Goal: Contribute content

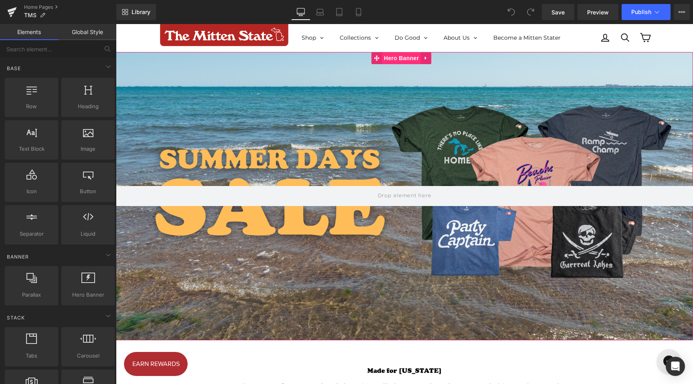
click at [397, 54] on span "Hero Banner" at bounding box center [401, 58] width 39 height 12
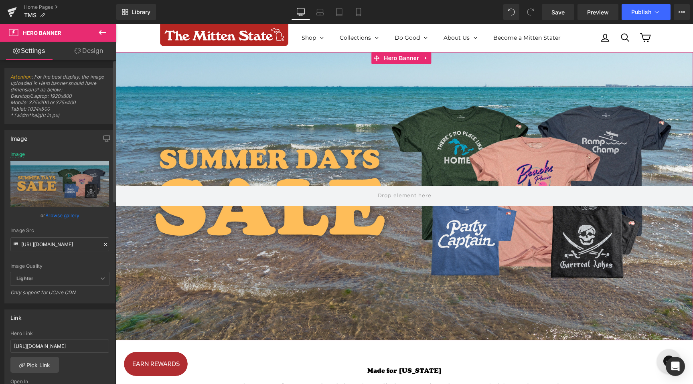
click at [65, 216] on link "Browse gallery" at bounding box center [62, 216] width 34 height 14
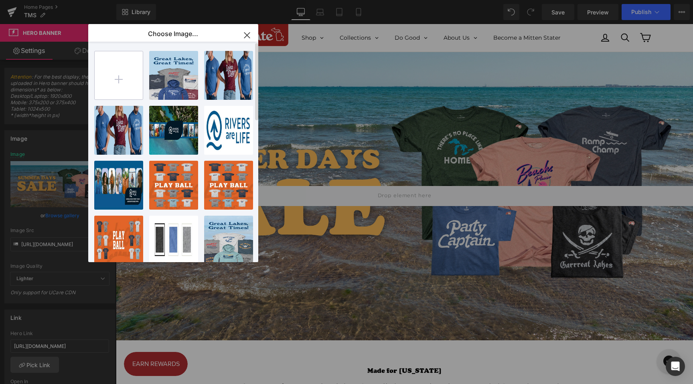
click at [131, 84] on input "file" at bounding box center [119, 75] width 48 height 48
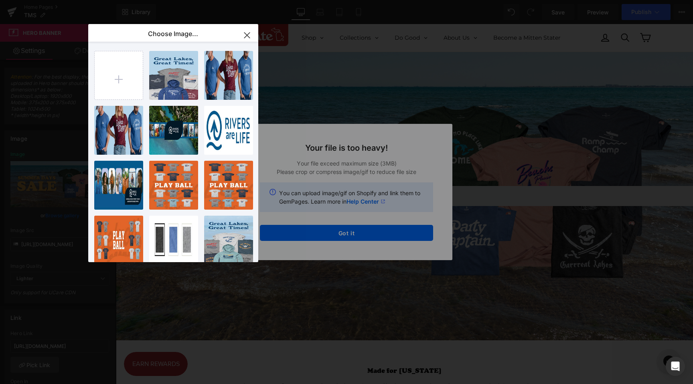
click at [364, 0] on div "Text Color Highlight Color #333333 Choose Image... Back to Library Insert 1...1…" at bounding box center [346, 0] width 693 height 0
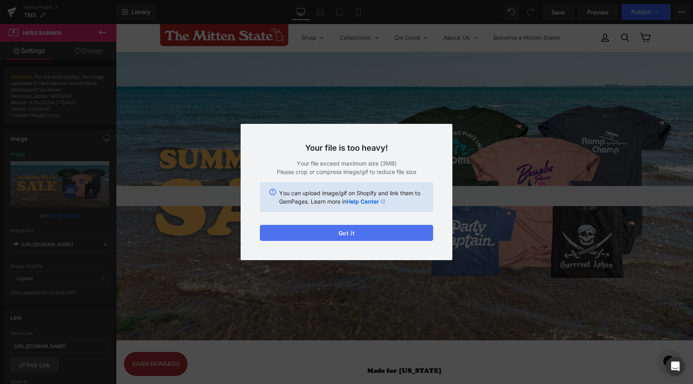
click at [359, 230] on button "Got it" at bounding box center [346, 233] width 173 height 16
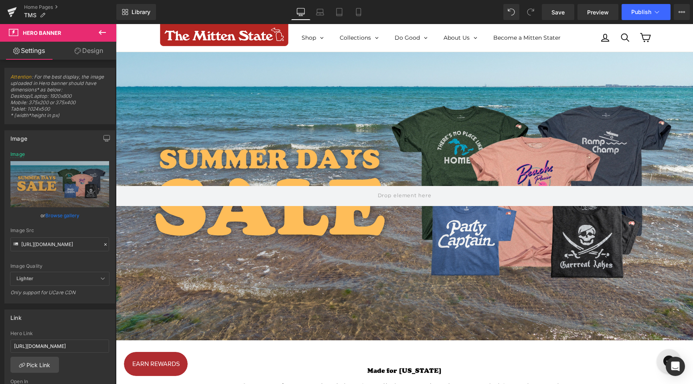
scroll to position [34, 0]
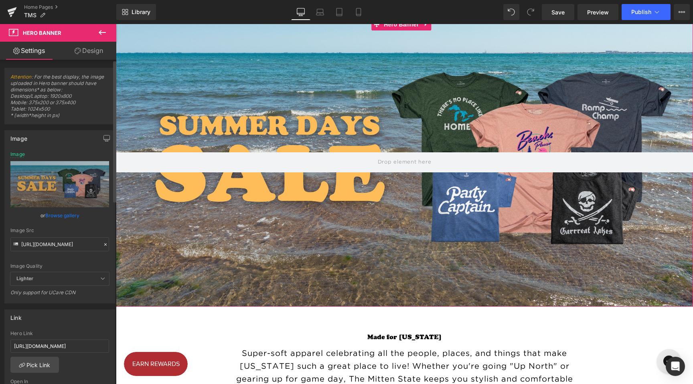
click at [62, 214] on link "Browse gallery" at bounding box center [62, 216] width 34 height 14
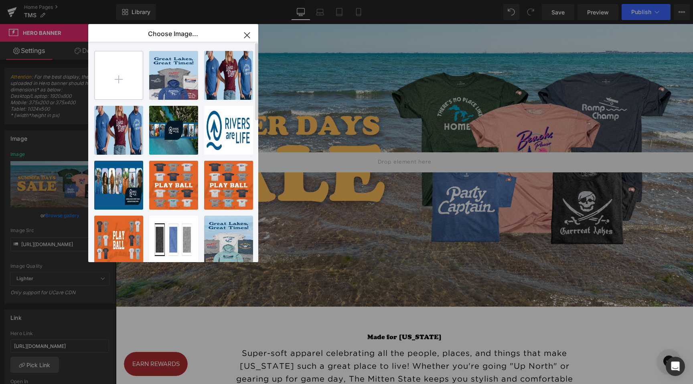
click at [121, 73] on input "file" at bounding box center [119, 75] width 48 height 48
type input "C:\fakepath\College.jpg"
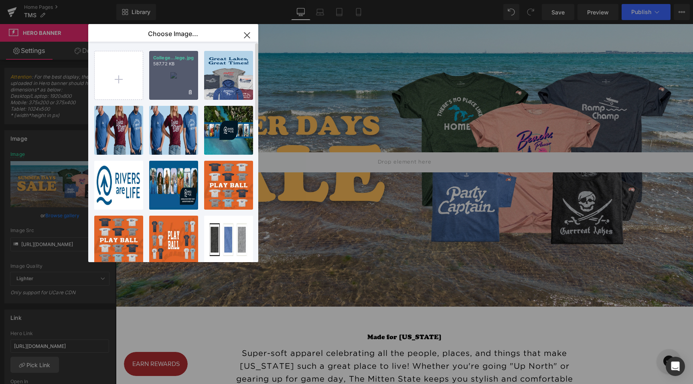
click at [170, 73] on div "College...lege.jpg 587.72 KB" at bounding box center [173, 75] width 49 height 49
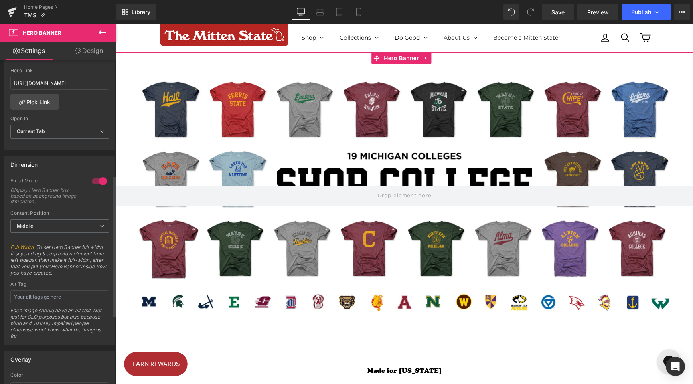
scroll to position [111, 0]
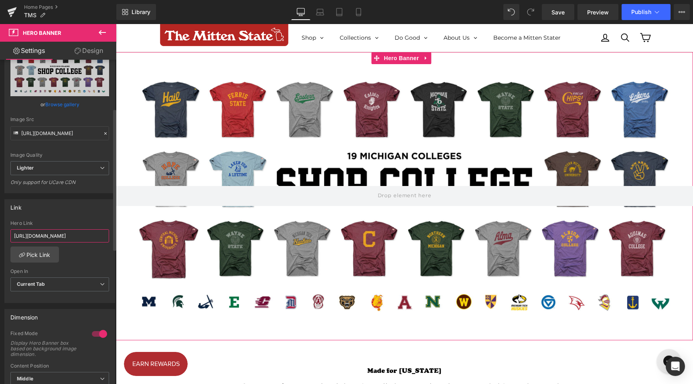
click at [49, 233] on input "[URL][DOMAIN_NAME]" at bounding box center [59, 235] width 99 height 13
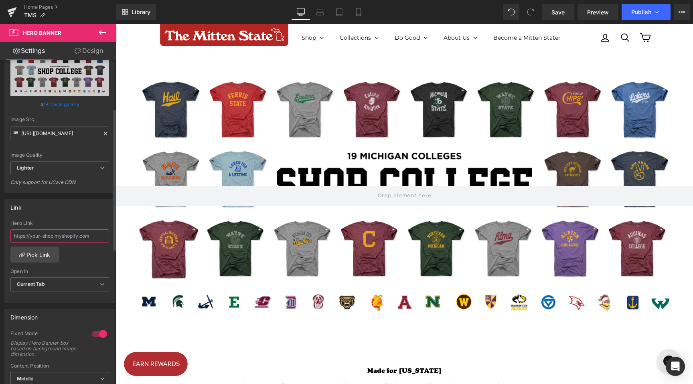
paste input "[URL][DOMAIN_NAME]"
type input "[URL][DOMAIN_NAME]"
click at [94, 257] on div "[URL][DOMAIN_NAME] Hero Link [URL][DOMAIN_NAME] Pick Link Current Tab New Tab O…" at bounding box center [60, 262] width 110 height 82
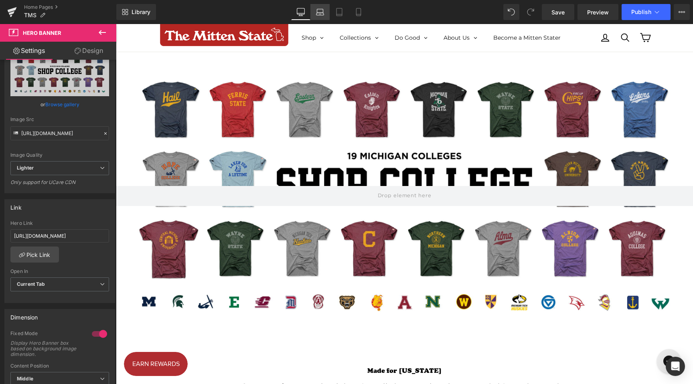
click at [324, 12] on icon at bounding box center [320, 12] width 8 height 8
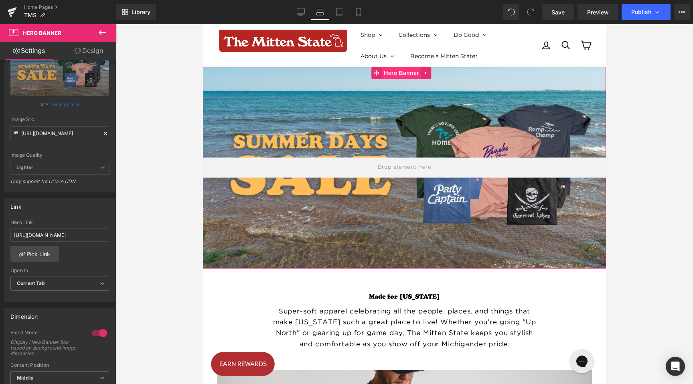
click at [395, 72] on span "Hero Banner" at bounding box center [401, 73] width 39 height 12
click at [69, 104] on link "Browse gallery" at bounding box center [62, 104] width 34 height 14
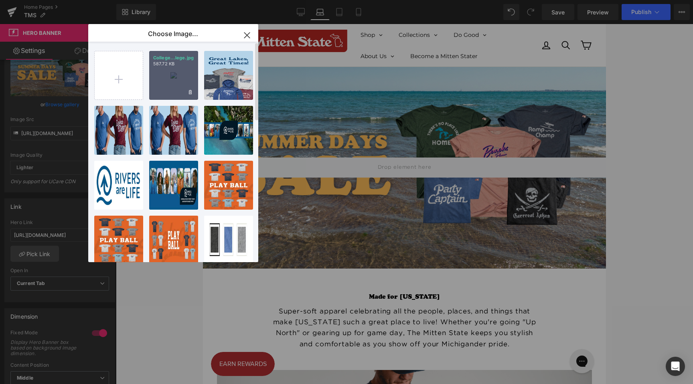
click at [162, 78] on div "College...lege.jpg 587.72 KB" at bounding box center [173, 75] width 49 height 49
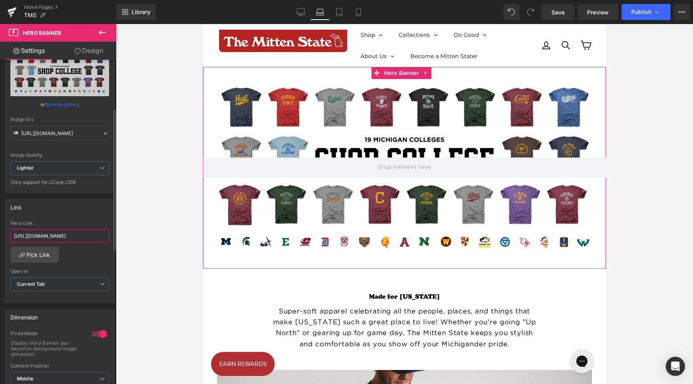
click at [59, 235] on input "[URL][DOMAIN_NAME]" at bounding box center [59, 235] width 99 height 13
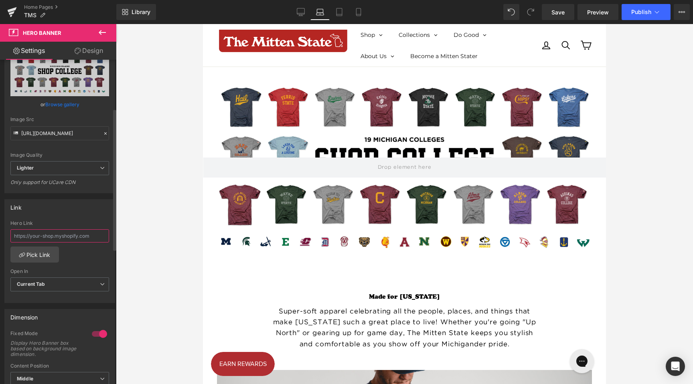
paste input "[URL][DOMAIN_NAME]"
type input "[URL][DOMAIN_NAME]"
click at [337, 14] on icon at bounding box center [340, 12] width 6 height 8
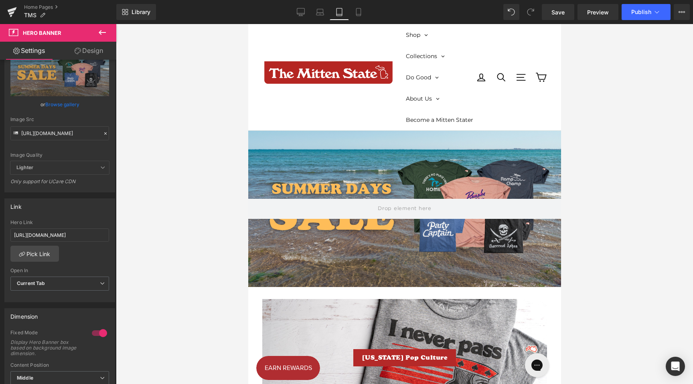
scroll to position [64, 0]
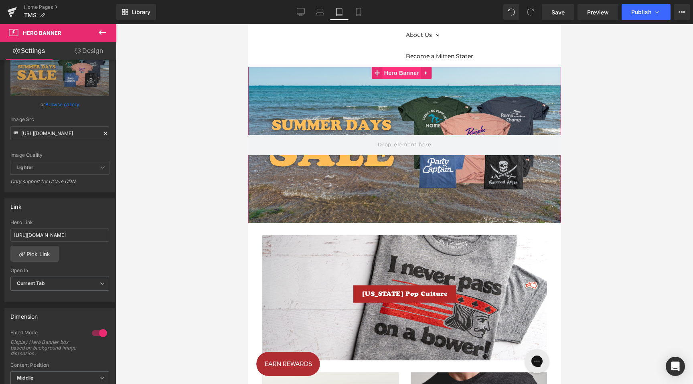
click at [396, 71] on span "Hero Banner" at bounding box center [401, 73] width 39 height 12
drag, startPoint x: 69, startPoint y: 106, endPoint x: 74, endPoint y: 106, distance: 5.2
click at [69, 106] on link "Browse gallery" at bounding box center [62, 104] width 34 height 14
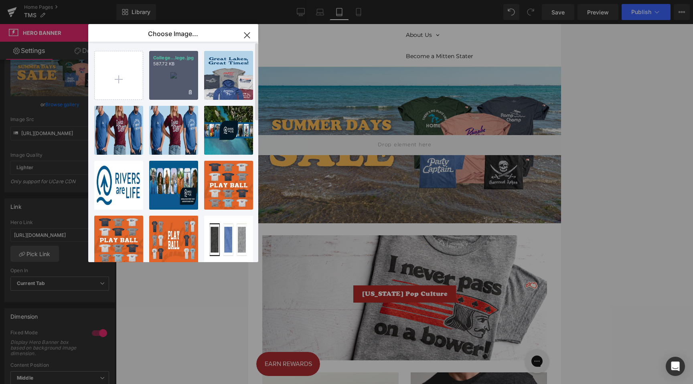
click at [167, 83] on div "College...lege.jpg 587.72 KB" at bounding box center [173, 75] width 49 height 49
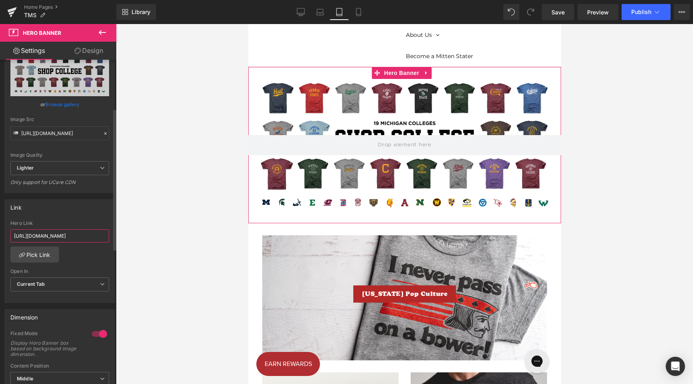
click at [65, 240] on input "[URL][DOMAIN_NAME]" at bounding box center [59, 235] width 99 height 13
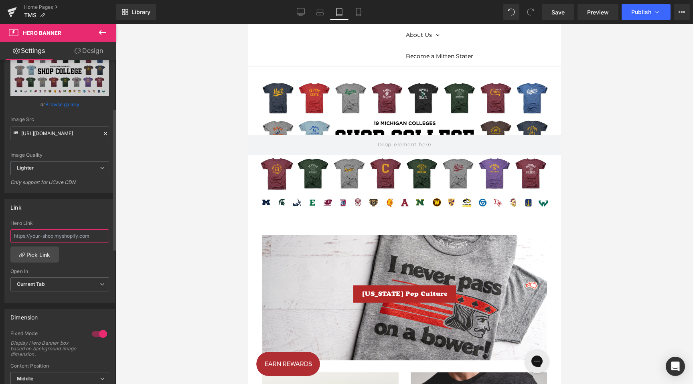
paste input "[URL][DOMAIN_NAME]"
type input "[URL][DOMAIN_NAME]"
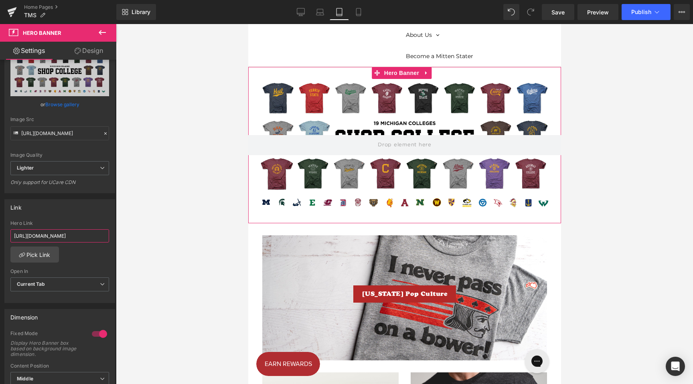
scroll to position [0, 0]
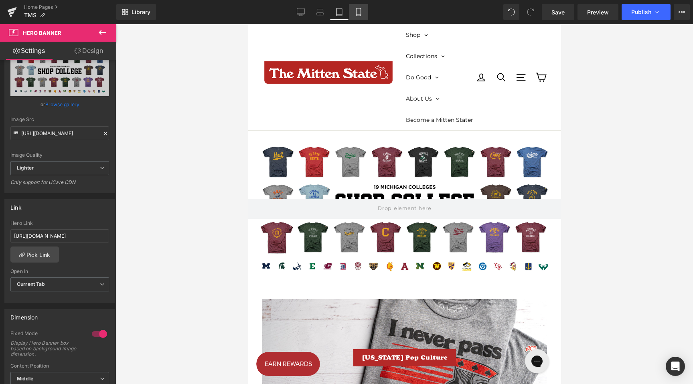
click at [361, 13] on icon at bounding box center [359, 12] width 8 height 8
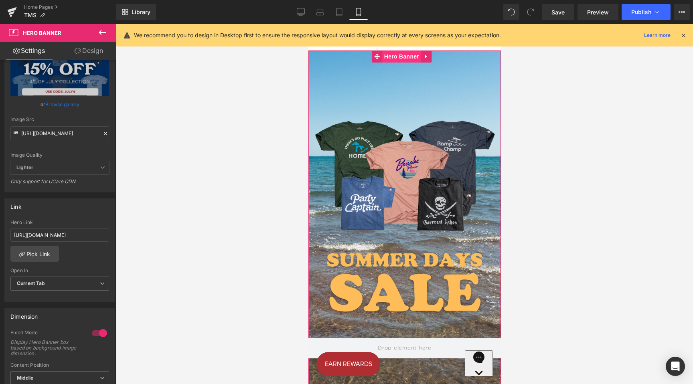
click at [401, 58] on span "Hero Banner" at bounding box center [401, 57] width 39 height 12
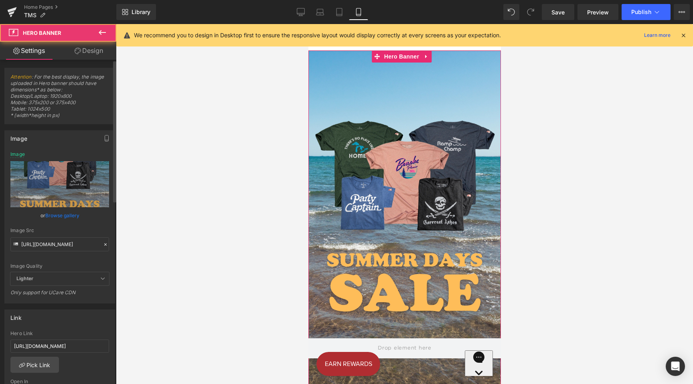
click at [53, 218] on link "Browse gallery" at bounding box center [62, 216] width 34 height 14
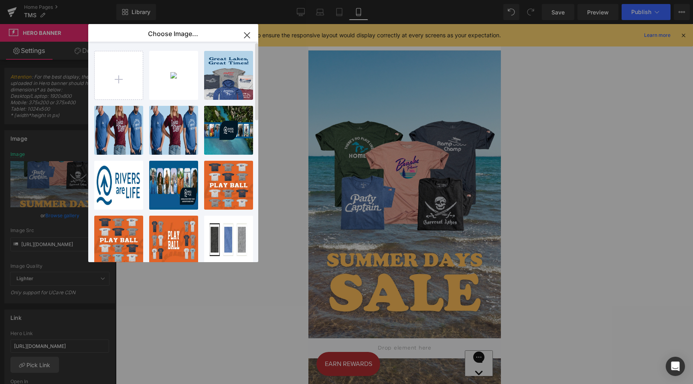
click at [146, 90] on div "College...lege.jpg 587.72 KB Delete image? Yes No 1...1.png 1.82 MB Delete imag…" at bounding box center [177, 154] width 167 height 224
click at [127, 78] on input "file" at bounding box center [119, 75] width 48 height 48
type input "C:\fakepath\1.png"
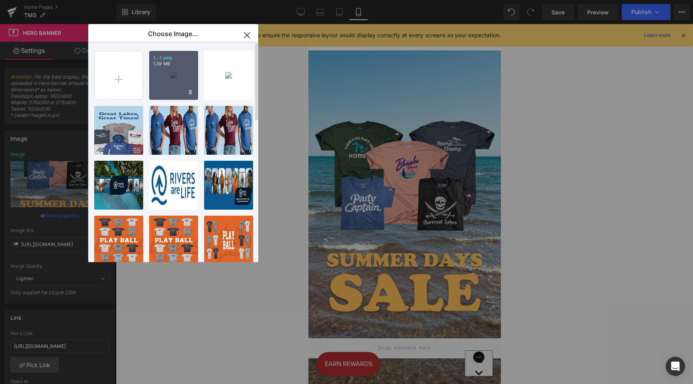
click at [174, 82] on div "1...1.png 1.39 MB" at bounding box center [173, 75] width 49 height 49
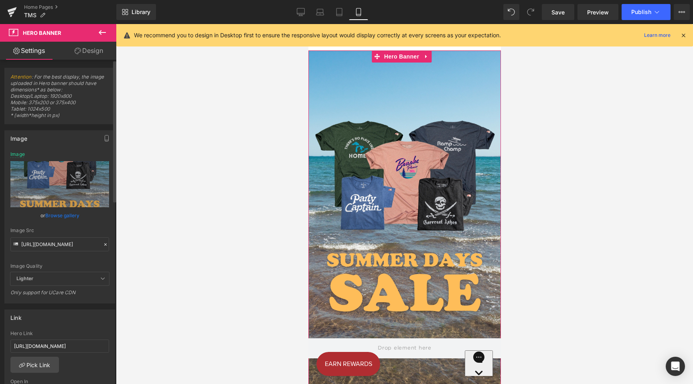
click at [64, 216] on link "Browse gallery" at bounding box center [62, 216] width 34 height 14
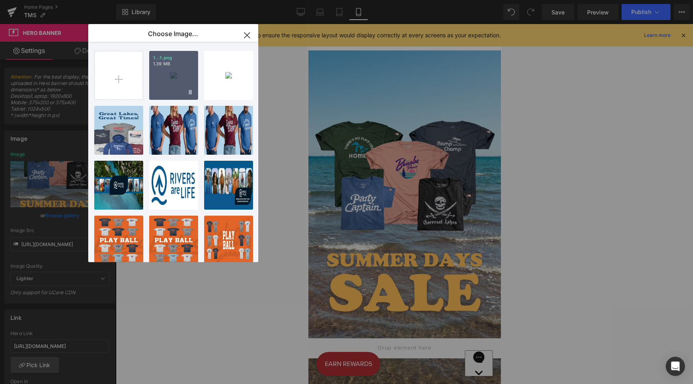
click at [179, 80] on div "1...1.png 1.39 MB" at bounding box center [173, 75] width 49 height 49
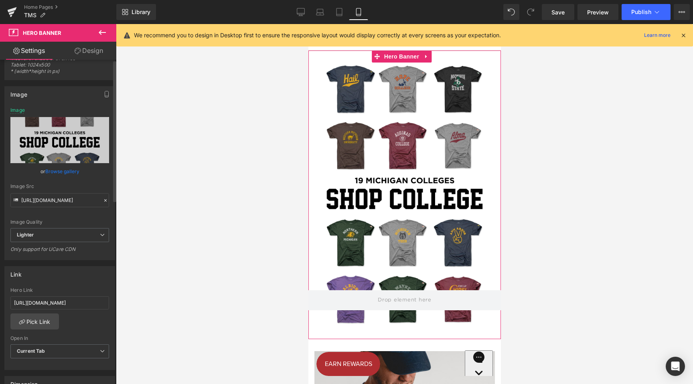
scroll to position [80, 0]
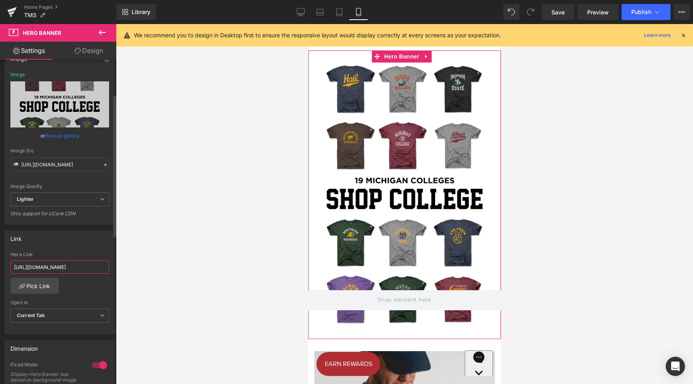
click at [67, 269] on input "[URL][DOMAIN_NAME]" at bounding box center [59, 267] width 99 height 13
click at [67, 268] on input "[URL][DOMAIN_NAME]" at bounding box center [59, 267] width 99 height 13
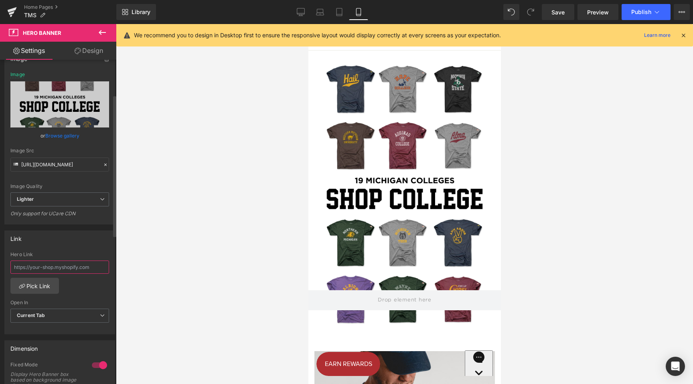
paste input "[URL][DOMAIN_NAME]"
type input "[URL][DOMAIN_NAME]"
click at [75, 245] on div "Link" at bounding box center [60, 238] width 110 height 15
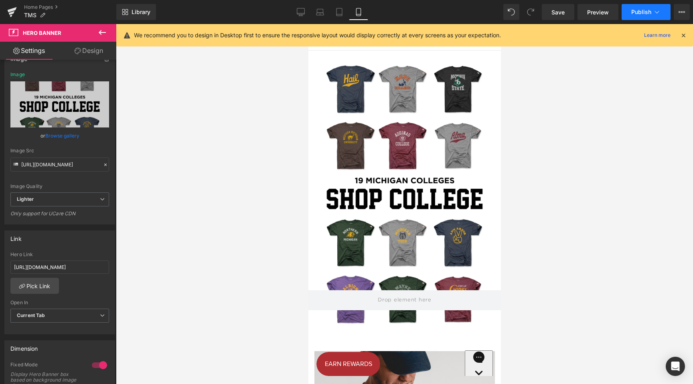
click at [640, 18] on button "Publish" at bounding box center [646, 12] width 49 height 16
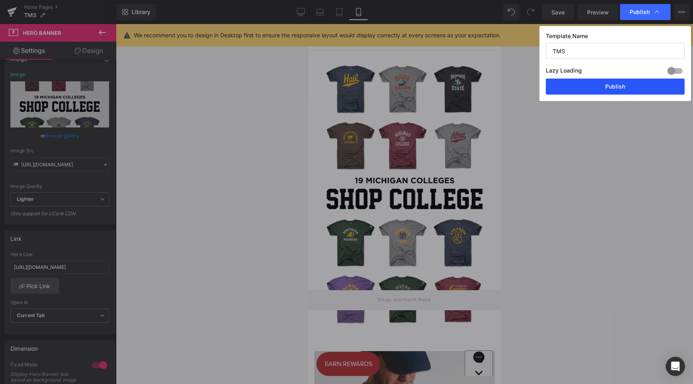
click at [628, 86] on button "Publish" at bounding box center [615, 87] width 139 height 16
